Goal: Task Accomplishment & Management: Manage account settings

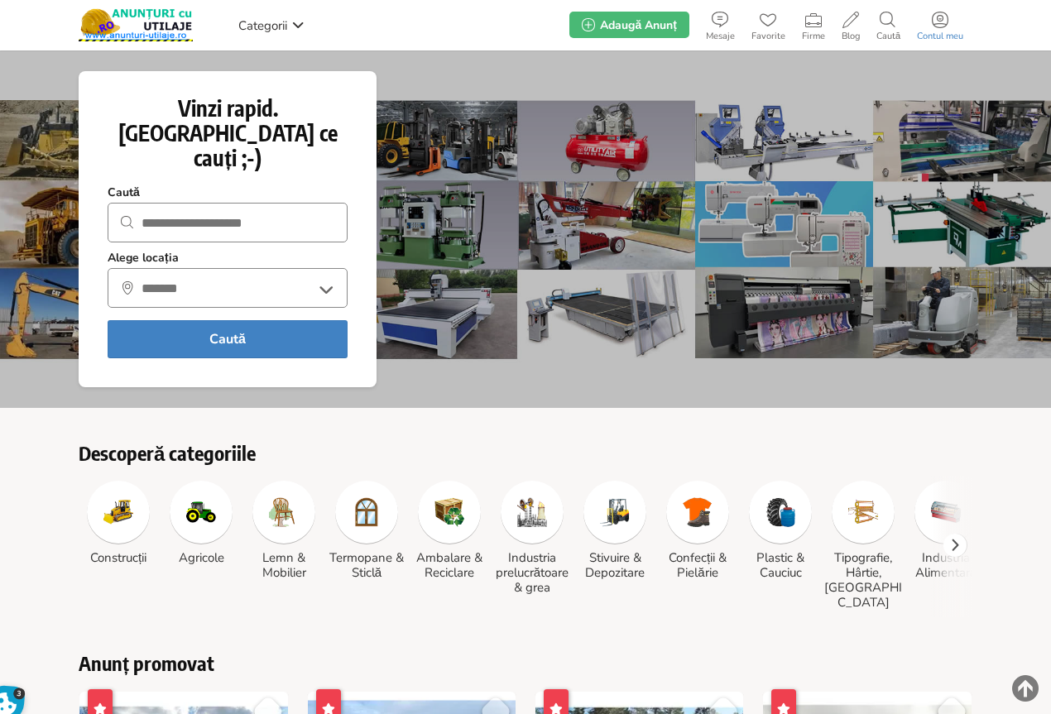
click at [932, 27] on icon at bounding box center [940, 20] width 17 height 17
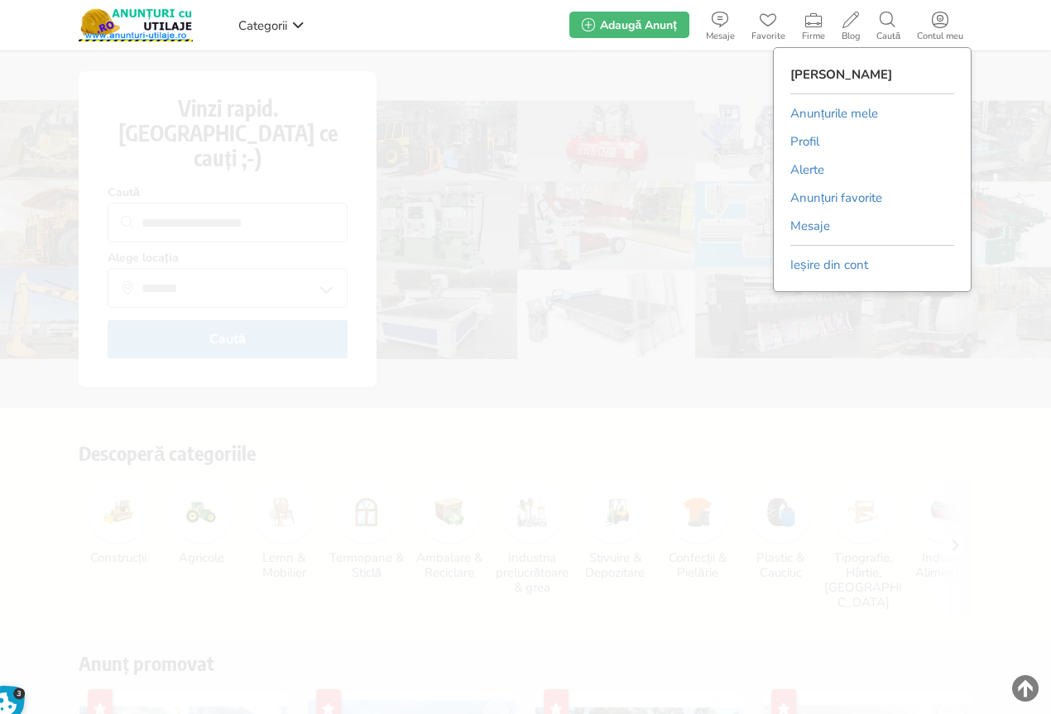
click at [834, 110] on link "Anunțurile mele" at bounding box center [835, 113] width 88 height 25
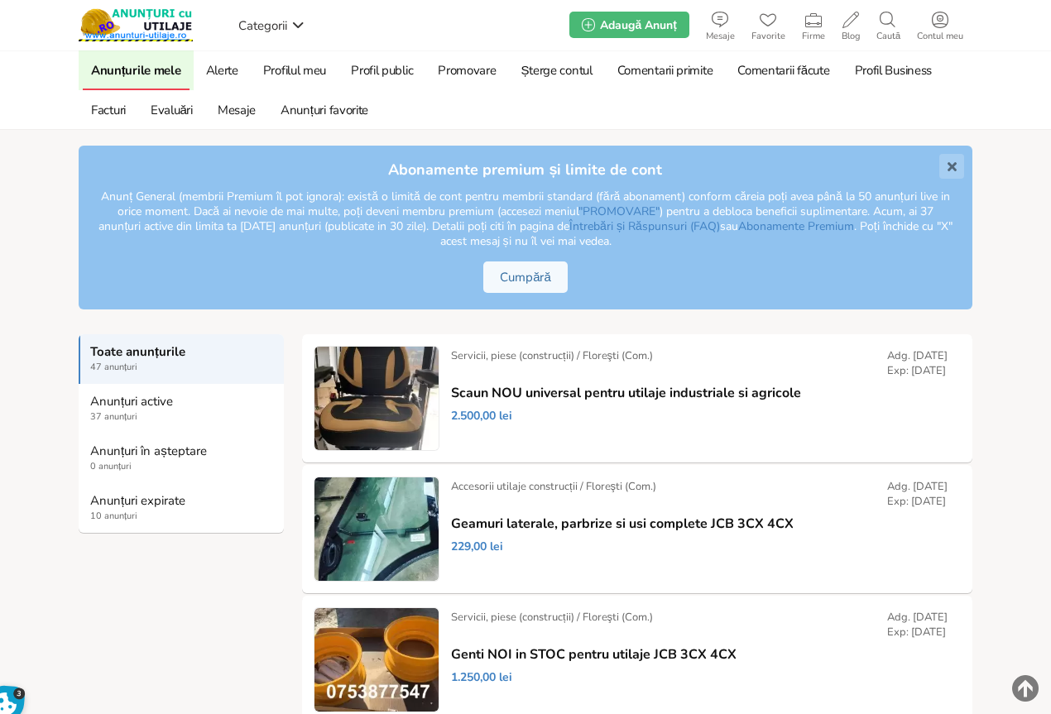
click at [101, 507] on strong "Anunțuri expirate" at bounding box center [182, 500] width 184 height 15
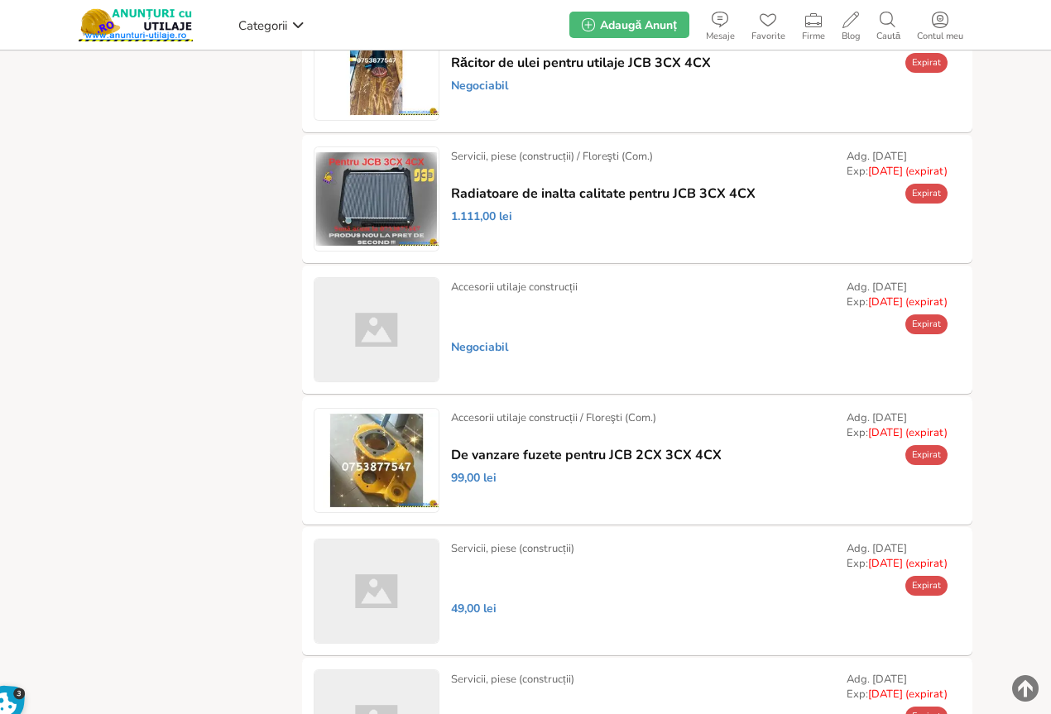
scroll to position [662, 0]
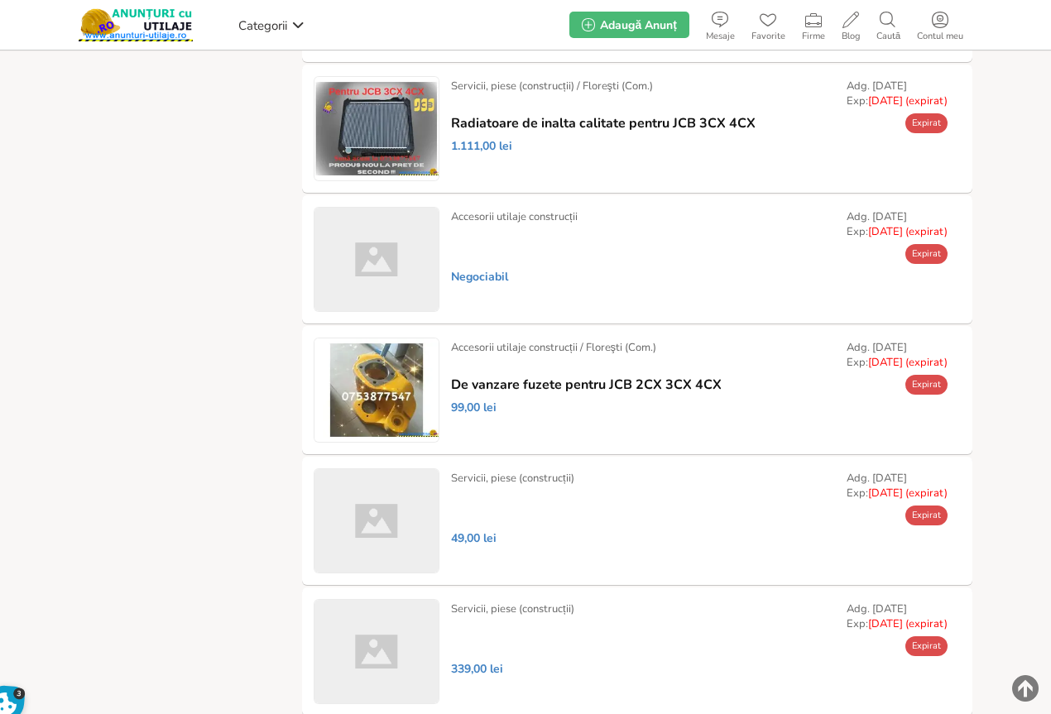
click at [0, 0] on link "Prelungește" at bounding box center [0, 0] width 0 height 0
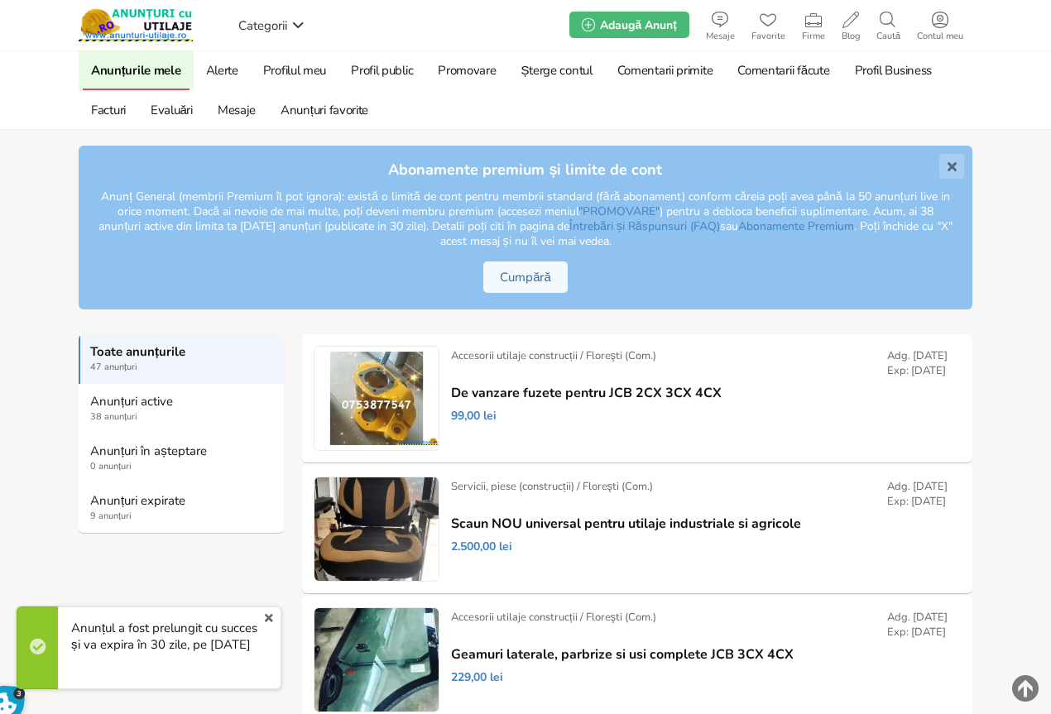
click at [118, 507] on strong "Anunțuri expirate" at bounding box center [182, 500] width 184 height 15
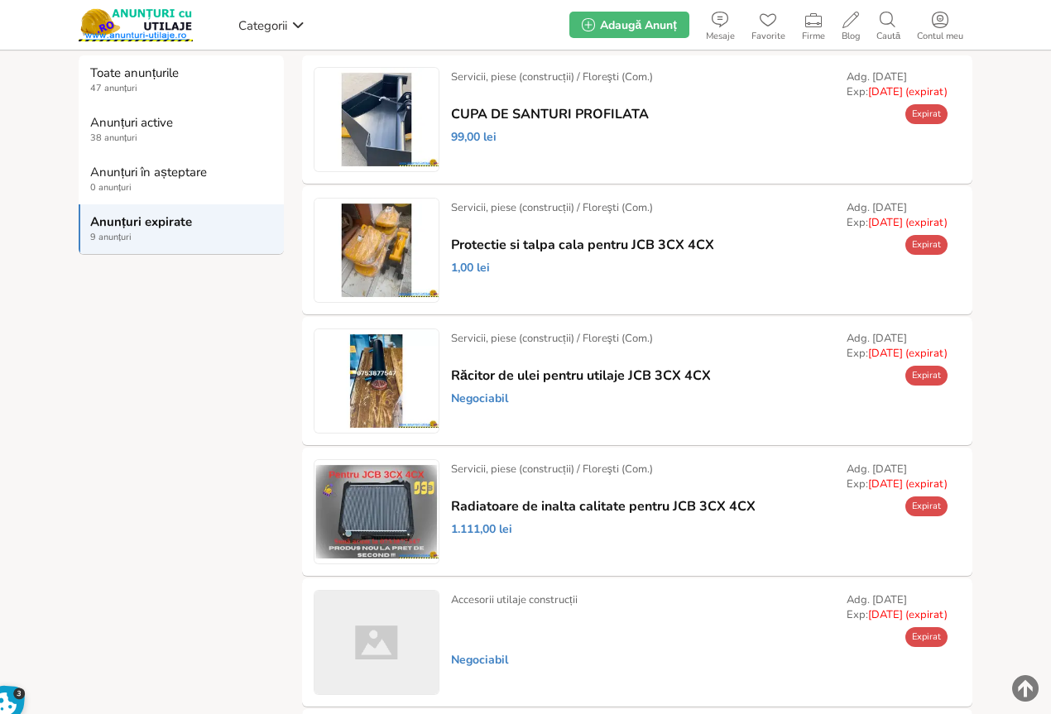
scroll to position [331, 0]
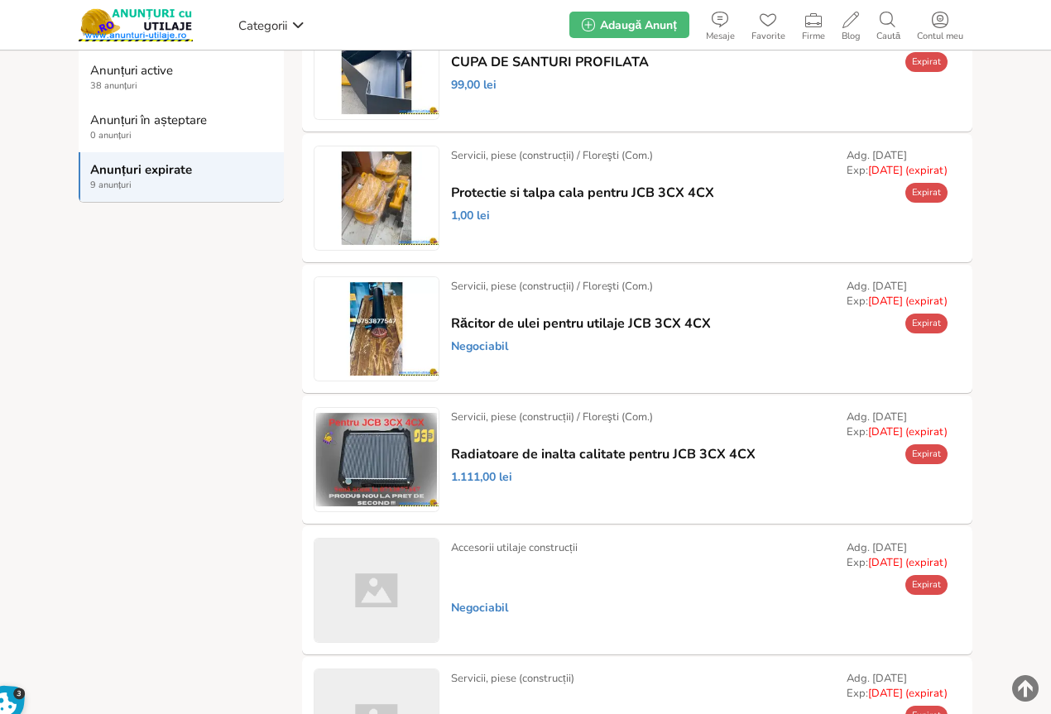
click at [0, 0] on link "Prelungește" at bounding box center [0, 0] width 0 height 0
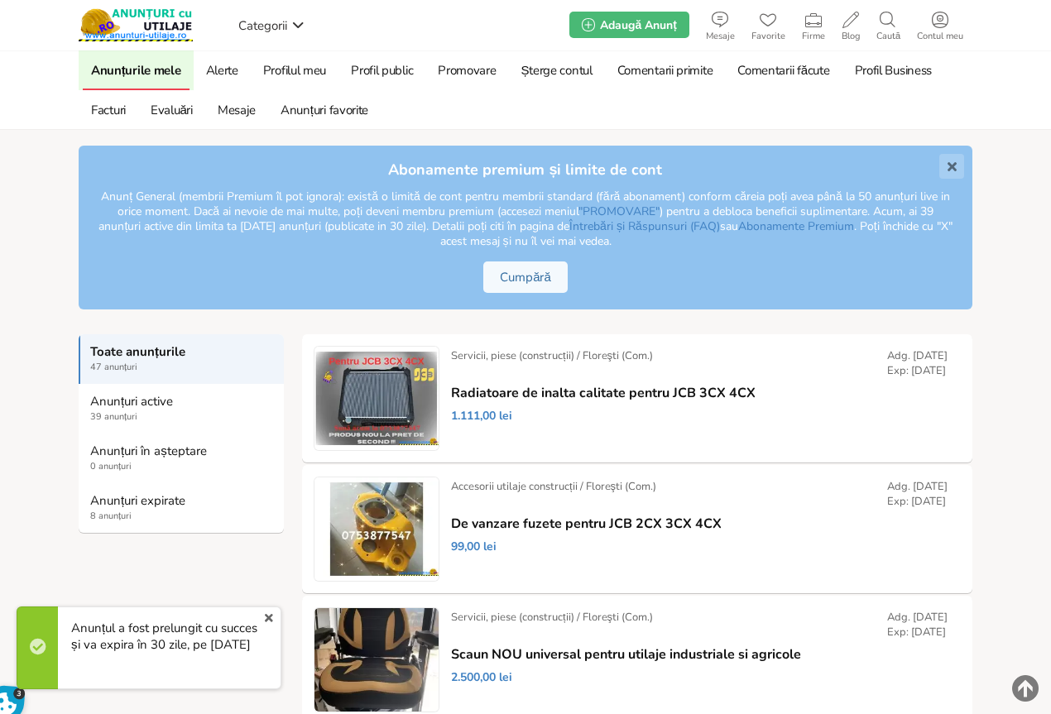
click at [124, 514] on span "8 anunțuri" at bounding box center [182, 516] width 184 height 13
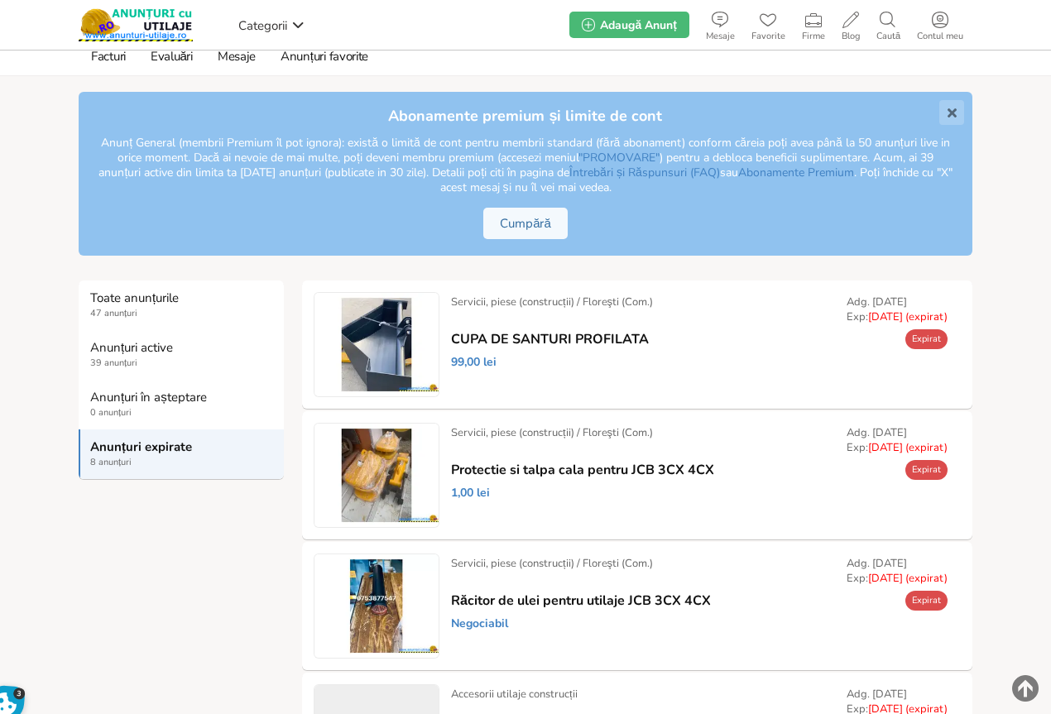
scroll to position [83, 0]
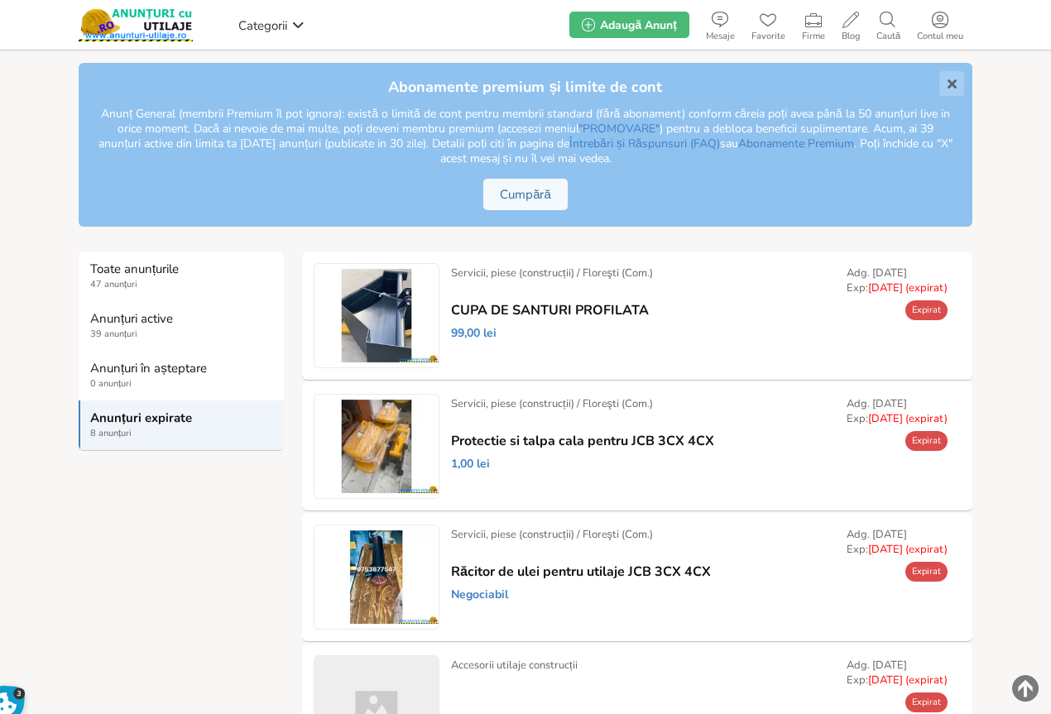
click at [0, 0] on link "Prelungește" at bounding box center [0, 0] width 0 height 0
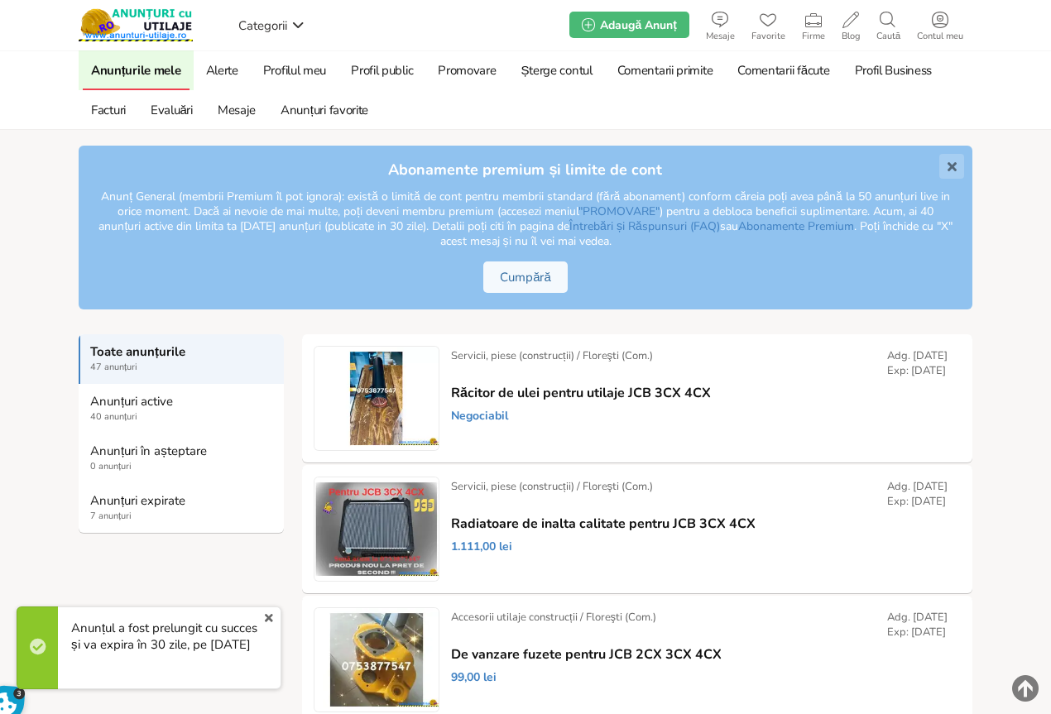
click at [110, 502] on strong "Anunțuri expirate" at bounding box center [182, 500] width 184 height 15
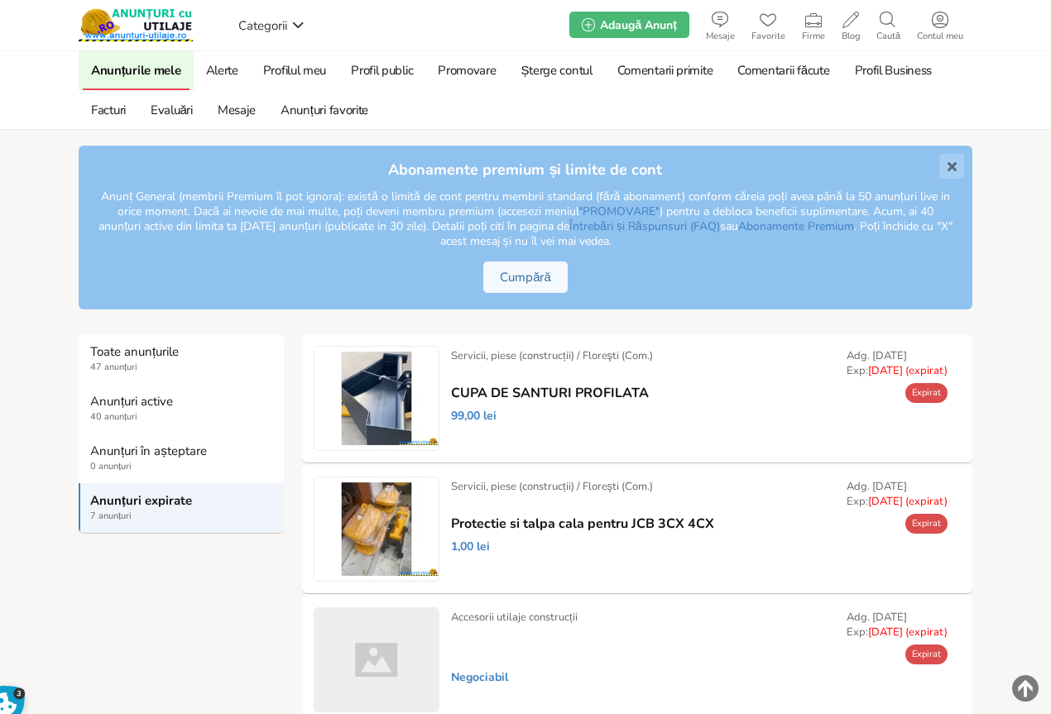
click at [0, 0] on link "Prelungește" at bounding box center [0, 0] width 0 height 0
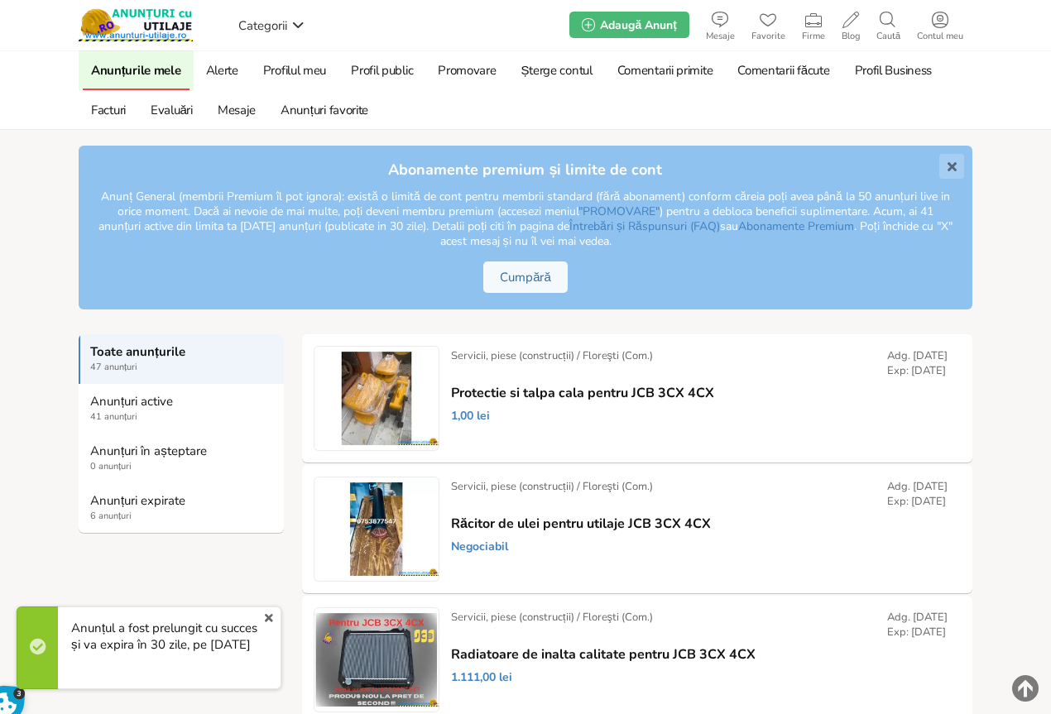
click at [125, 505] on strong "Anunțuri expirate" at bounding box center [182, 500] width 184 height 15
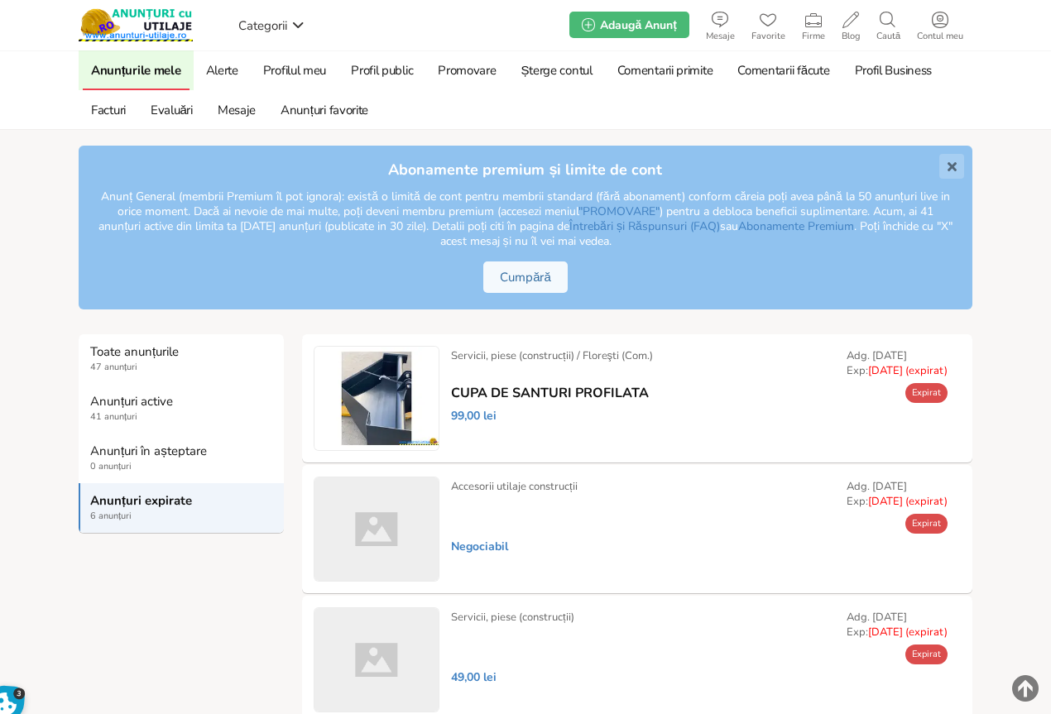
click at [0, 0] on link "Prelungește" at bounding box center [0, 0] width 0 height 0
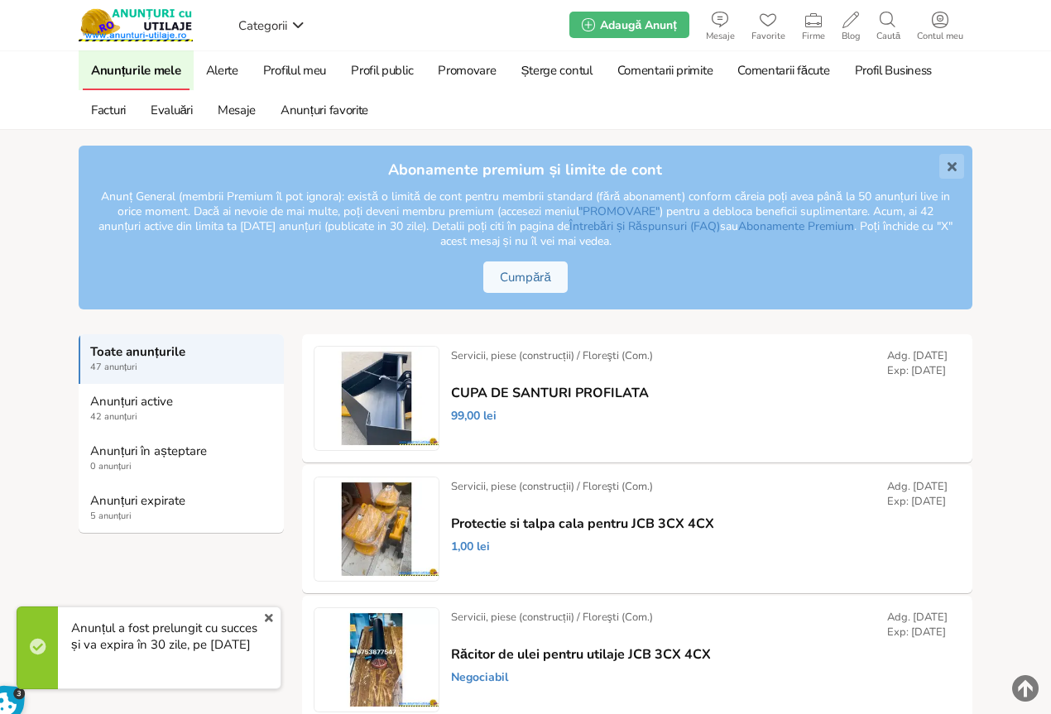
click at [126, 500] on strong "Anunțuri expirate" at bounding box center [182, 500] width 184 height 15
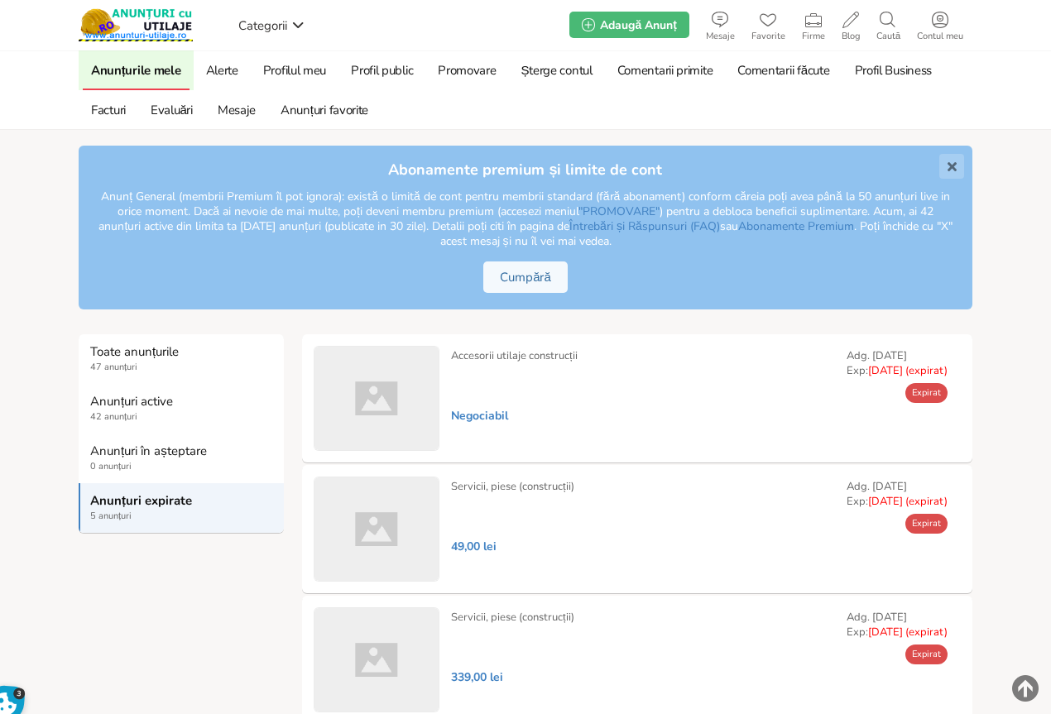
click at [0, 0] on link "Șterge" at bounding box center [0, 0] width 0 height 0
